Goal: Information Seeking & Learning: Find specific fact

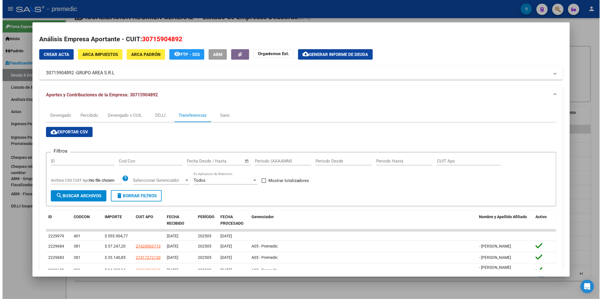
scroll to position [111, 0]
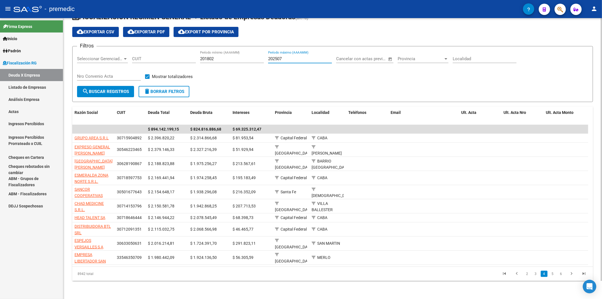
click at [303, 56] on input "202507" at bounding box center [300, 58] width 64 height 5
click at [232, 56] on input "201802" at bounding box center [232, 58] width 64 height 5
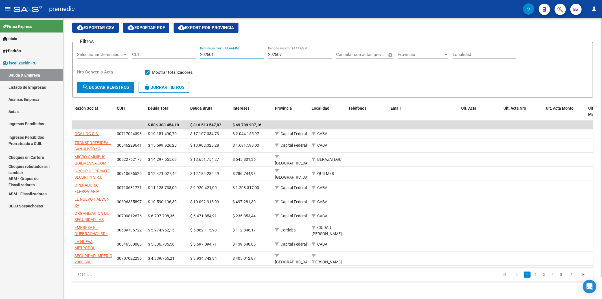
type input "202501"
click at [106, 93] on form "Filtros Seleccionar Gerenciador Seleccionar Gerenciador CUIT 202501 Período mín…" at bounding box center [332, 70] width 521 height 56
click at [103, 87] on span "search Buscar Registros" at bounding box center [105, 87] width 47 height 5
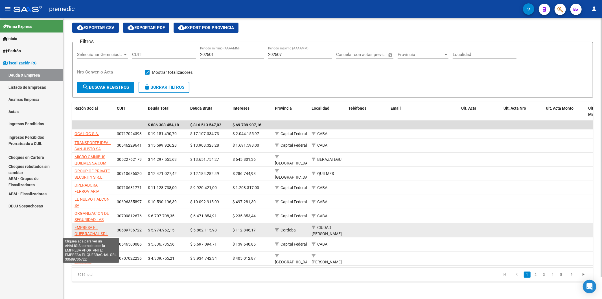
scroll to position [1, 0]
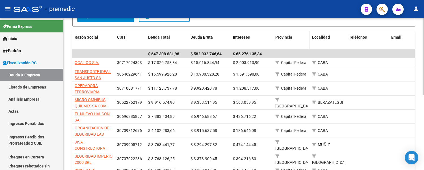
scroll to position [125, 0]
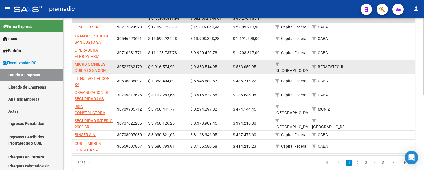
drag, startPoint x: 310, startPoint y: 61, endPoint x: 310, endPoint y: 64, distance: 2.8
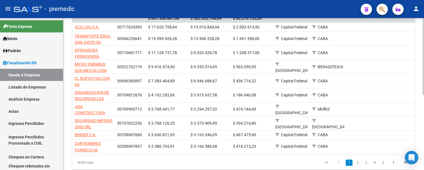
drag, startPoint x: 310, startPoint y: 64, endPoint x: 416, endPoint y: 39, distance: 109.5
click at [420, 32] on div "FISCALIZACION REGIMEN GENERAL -> Listado de Empresas Deudoras (alt+d) cloud_dow…" at bounding box center [243, 40] width 360 height 295
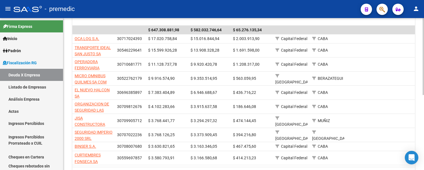
scroll to position [117, 0]
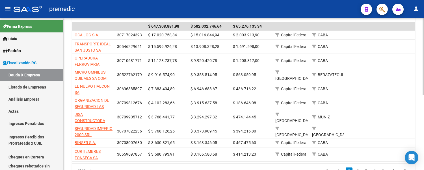
click at [419, 80] on div "FISCALIZACION REGIMEN GENERAL -> Listado de Empresas Deudoras (alt+d) cloud_dow…" at bounding box center [244, 48] width 362 height 295
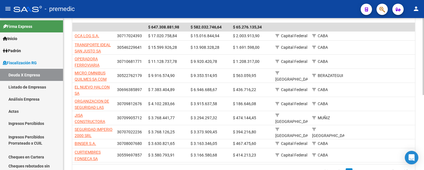
click at [421, 77] on div "FISCALIZACION REGIMEN GENERAL -> Listado de Empresas Deudoras (alt+d) cloud_dow…" at bounding box center [244, 48] width 362 height 295
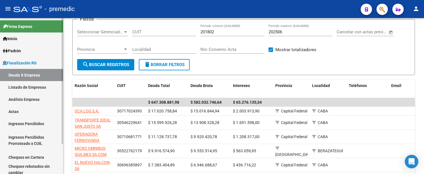
scroll to position [52, 0]
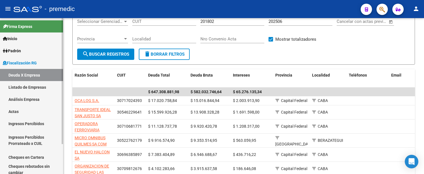
click at [38, 92] on link "Listado de Empresas" at bounding box center [31, 87] width 63 height 12
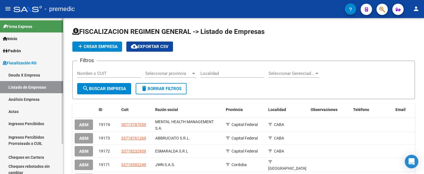
click at [43, 100] on link "Análisis Empresa" at bounding box center [31, 99] width 63 height 12
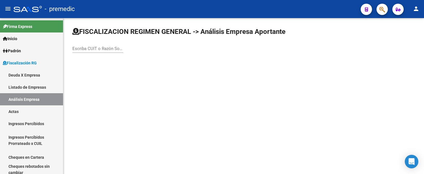
click at [99, 44] on div "Escriba CUIT o Razón Social para buscar" at bounding box center [97, 47] width 51 height 12
paste input "30-69638589-7"
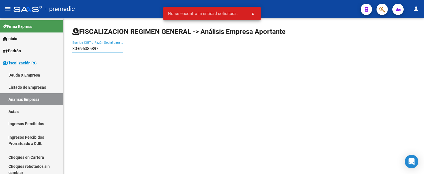
type input "30696385897"
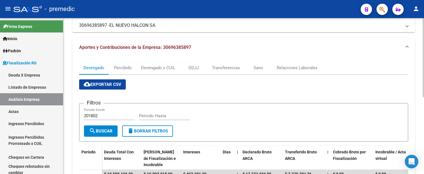
scroll to position [31, 0]
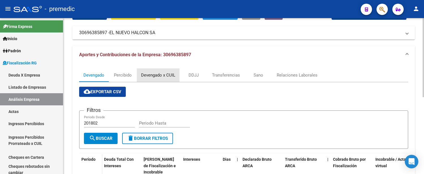
click at [161, 78] on div "Devengado x CUIL" at bounding box center [158, 75] width 34 height 6
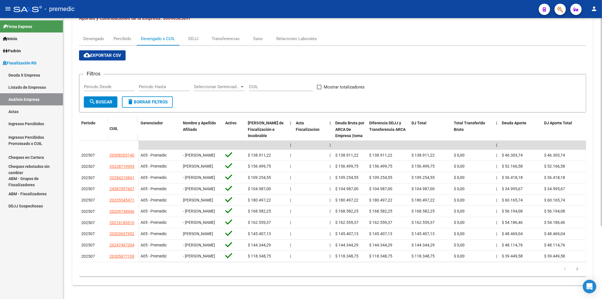
scroll to position [98, 0]
click at [579, 270] on icon "go to next page" at bounding box center [577, 269] width 7 height 7
click at [576, 270] on icon "go to next page" at bounding box center [577, 269] width 7 height 7
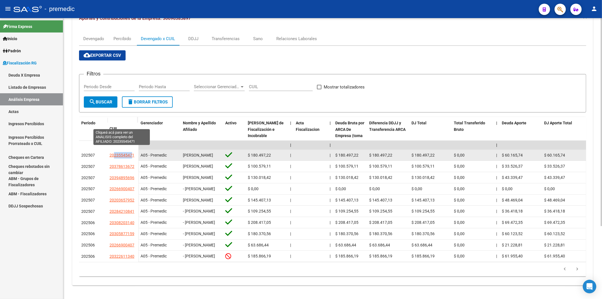
drag, startPoint x: 132, startPoint y: 125, endPoint x: 114, endPoint y: 125, distance: 18.1
click at [114, 153] on span "20235545471" at bounding box center [122, 155] width 25 height 5
copy span "23554547"
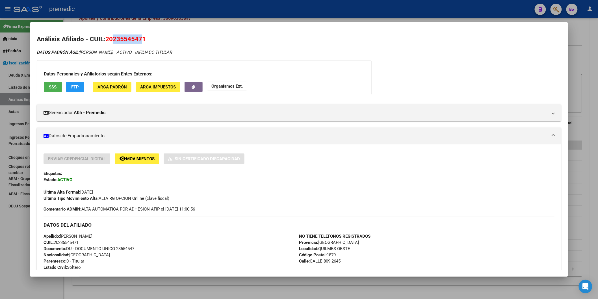
drag, startPoint x: 110, startPoint y: 40, endPoint x: 139, endPoint y: 41, distance: 28.5
click at [139, 41] on span "20235545471" at bounding box center [125, 38] width 40 height 7
copy span "23554547"
